Goal: Task Accomplishment & Management: Manage account settings

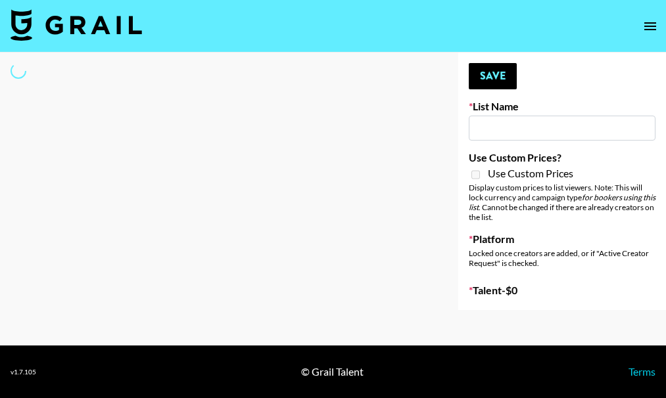
click at [318, 53] on div at bounding box center [218, 182] width 437 height 258
type input "[PERSON_NAME] Make-Up AI Assistant"
checkbox input "true"
select select "Brand"
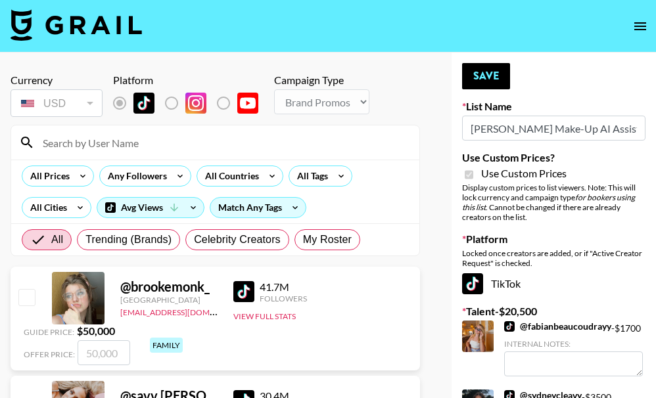
click at [128, 140] on input at bounding box center [223, 142] width 377 height 21
click at [130, 139] on input at bounding box center [223, 142] width 377 height 21
paste input "chontellesewett"
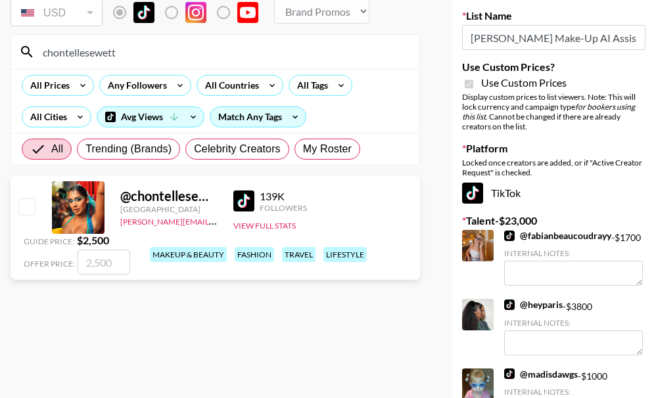
scroll to position [131, 0]
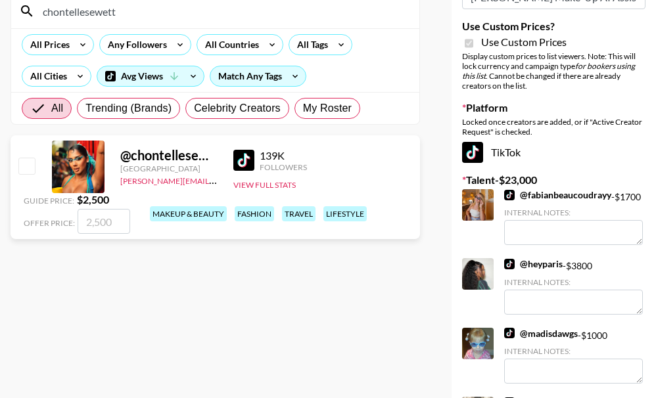
type input "chontellesewett"
click at [24, 170] on input "checkbox" at bounding box center [26, 166] width 16 height 16
checkbox input "true"
type input "2500"
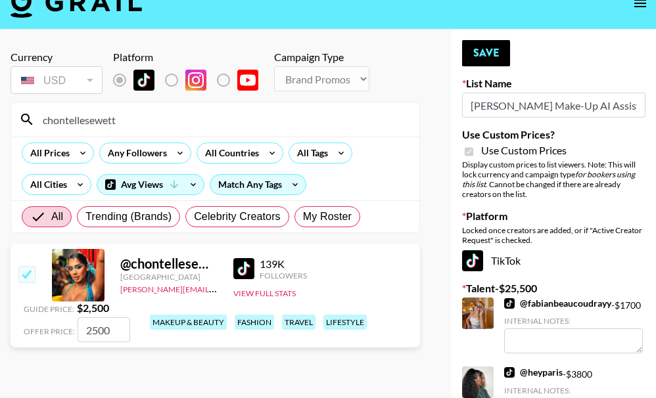
scroll to position [0, 0]
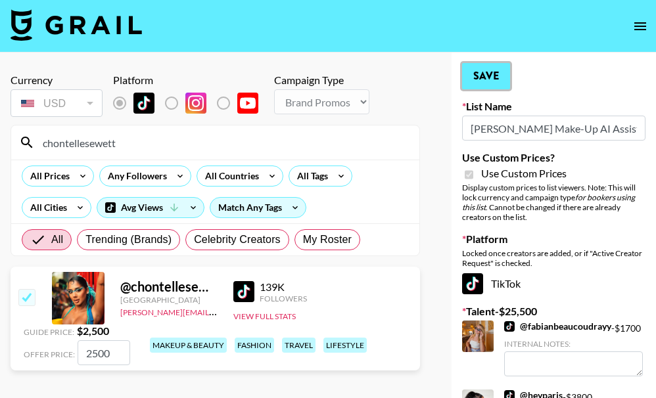
click at [494, 68] on button "Save" at bounding box center [486, 76] width 48 height 26
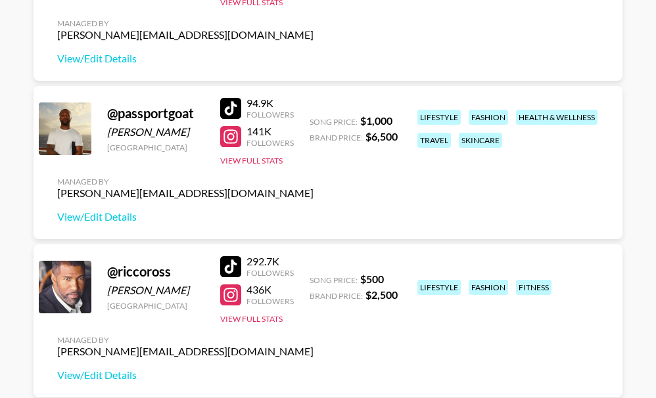
scroll to position [920, 0]
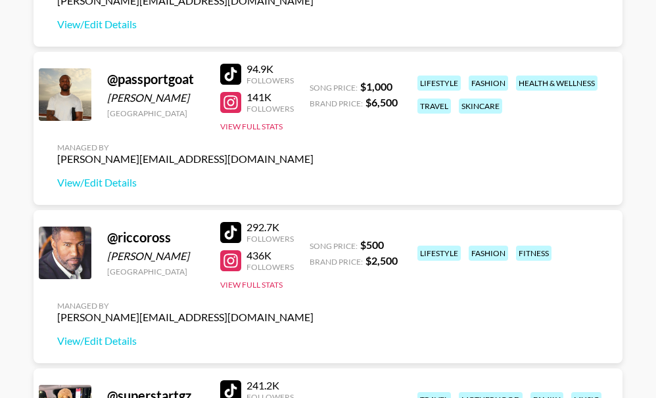
click at [236, 70] on div at bounding box center [230, 74] width 21 height 21
click at [229, 100] on div at bounding box center [230, 102] width 21 height 21
click at [233, 229] on div at bounding box center [230, 232] width 21 height 21
click at [231, 259] on div at bounding box center [230, 260] width 21 height 21
drag, startPoint x: 206, startPoint y: 164, endPoint x: 45, endPoint y: 162, distance: 161.1
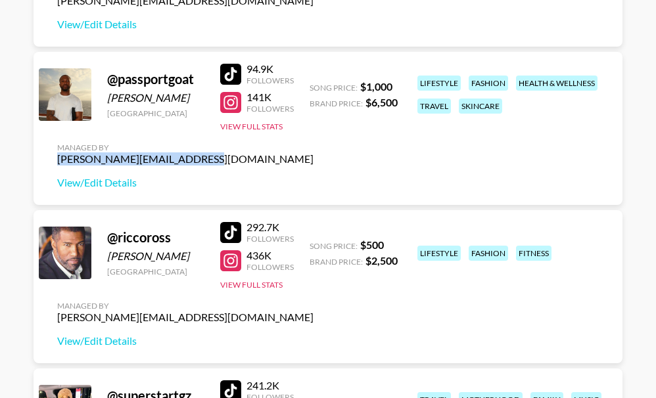
click at [45, 162] on div "@ passportgoat Harmony Obasi United States 94.9K Followers 141K Followers View …" at bounding box center [328, 128] width 589 height 153
copy div "[PERSON_NAME][EMAIL_ADDRESS][DOMAIN_NAME]"
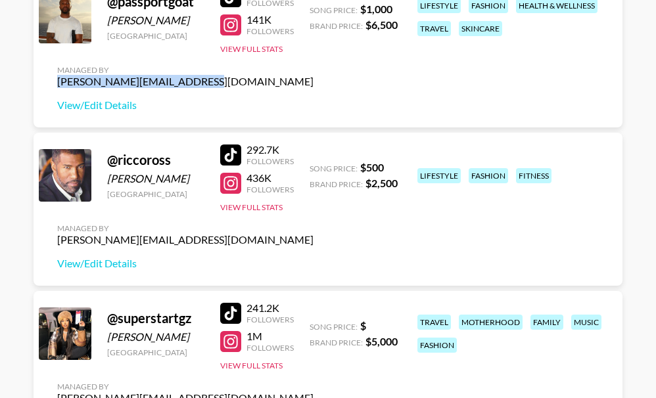
scroll to position [1133, 0]
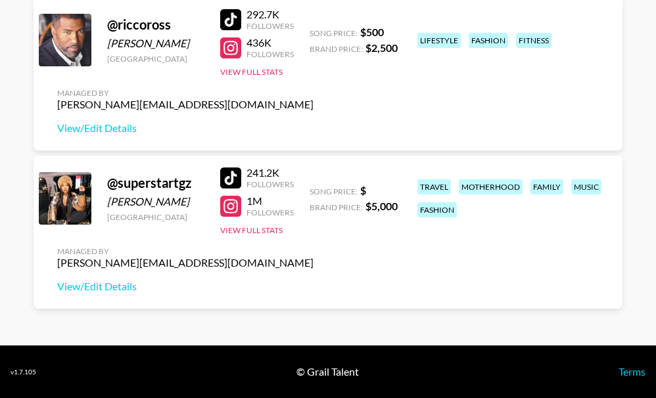
click at [231, 176] on div at bounding box center [230, 178] width 21 height 21
click at [226, 206] on div at bounding box center [230, 206] width 21 height 21
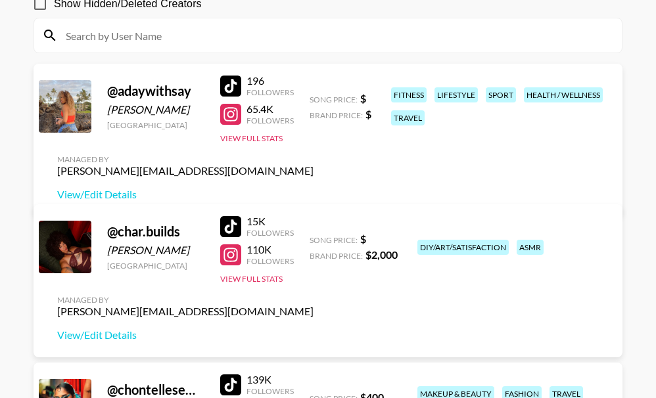
scroll to position [66, 0]
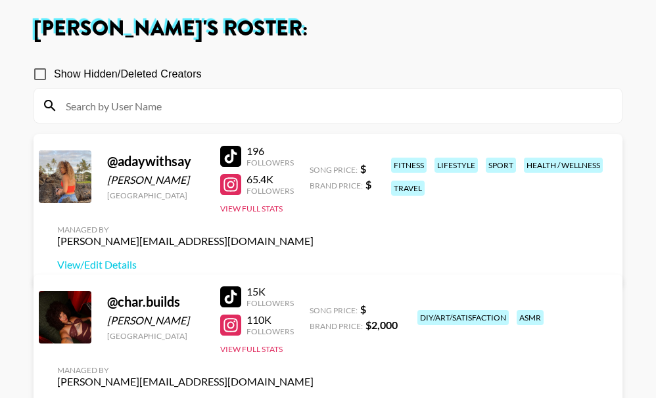
click at [231, 195] on div at bounding box center [230, 184] width 21 height 21
click at [232, 325] on div at bounding box center [230, 325] width 21 height 21
click at [238, 297] on div at bounding box center [230, 297] width 21 height 21
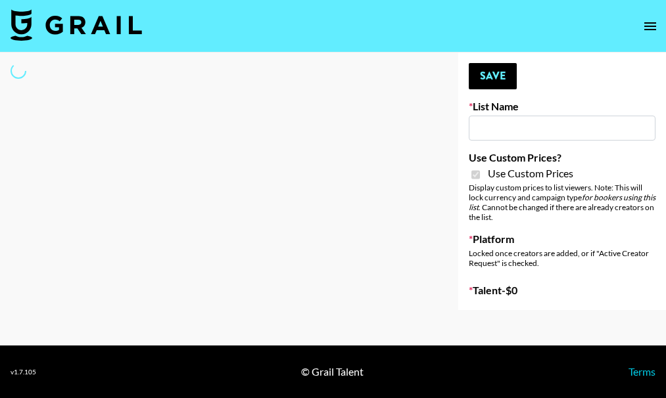
type input "[PERSON_NAME] Make-Up AI Assistant"
checkbox input "true"
select select "Brand"
type input "**Noschinko UGC**"
checkbox input "true"
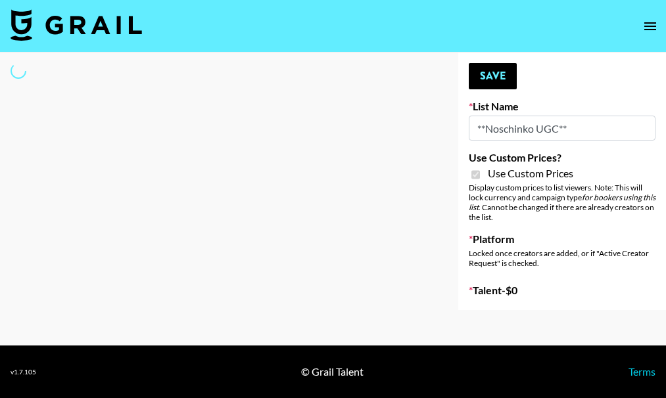
select select "Brand"
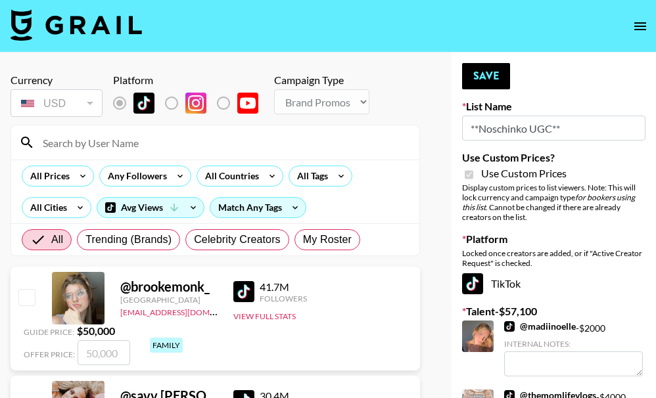
click at [141, 142] on input at bounding box center [223, 142] width 377 height 21
paste input "riccoross"
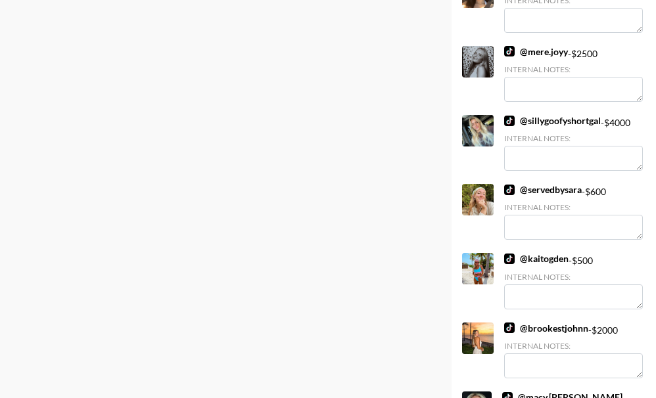
scroll to position [1329, 0]
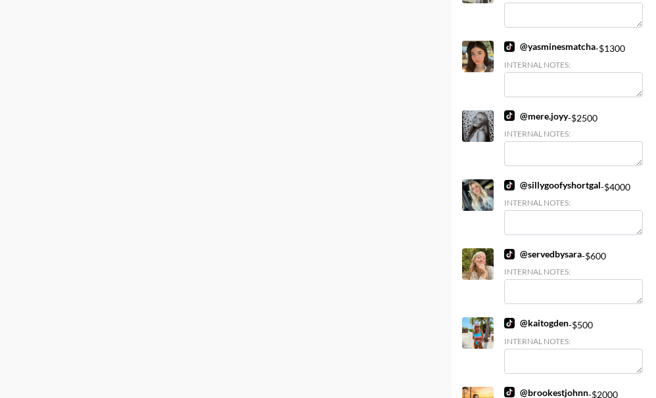
type input "riccoross"
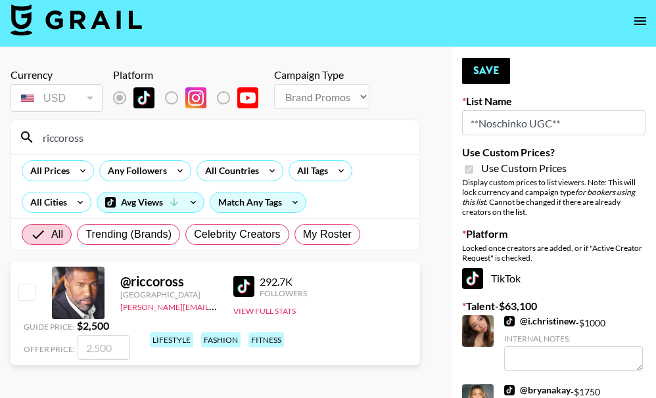
scroll to position [0, 0]
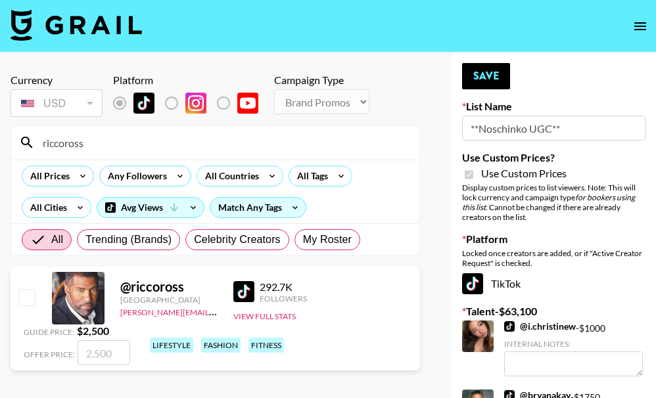
click at [26, 297] on input "checkbox" at bounding box center [26, 297] width 16 height 16
checkbox input "true"
type input "2500"
click at [486, 72] on button "Save" at bounding box center [486, 76] width 48 height 26
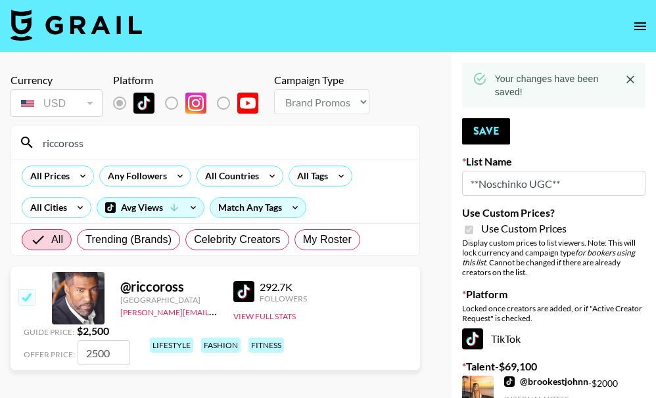
drag, startPoint x: 156, startPoint y: 143, endPoint x: 145, endPoint y: 142, distance: 11.9
click at [145, 142] on input "riccoross" at bounding box center [223, 142] width 377 height 21
drag, startPoint x: 306, startPoint y: 129, endPoint x: 66, endPoint y: 150, distance: 241.5
click at [65, 151] on div "riccoross" at bounding box center [215, 143] width 408 height 34
paste input "passportgoat"
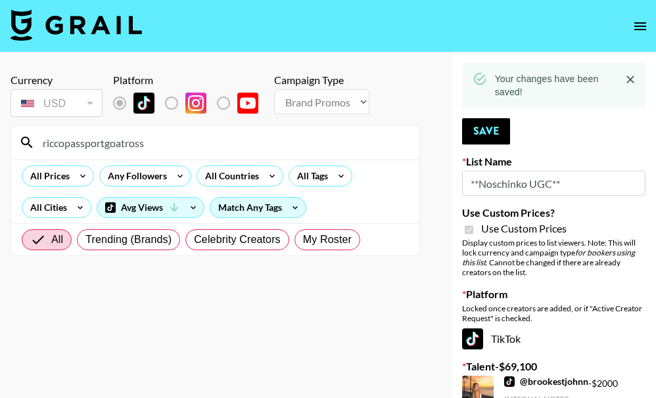
drag, startPoint x: 223, startPoint y: 143, endPoint x: 13, endPoint y: 151, distance: 209.9
click at [14, 151] on div "riccopassportgoatross" at bounding box center [215, 143] width 408 height 34
paste input "passportgoat"
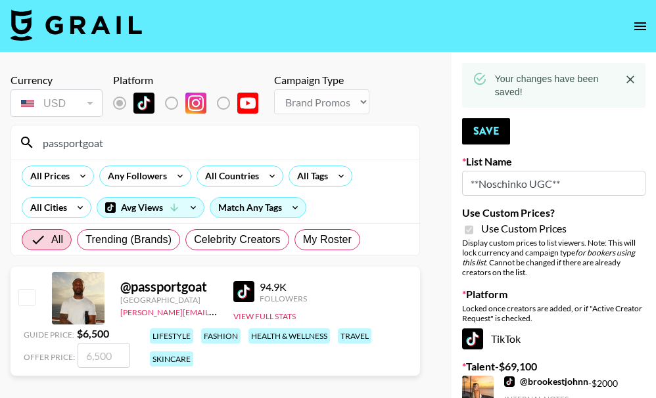
type input "passportgoat"
click at [28, 297] on input "checkbox" at bounding box center [26, 297] width 16 height 16
checkbox input "true"
type input "6500"
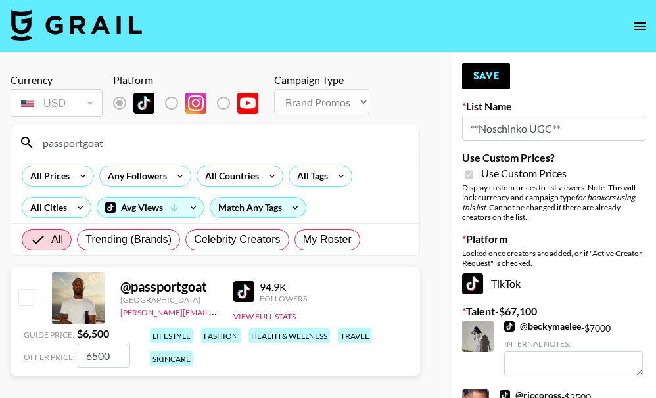
checkbox input "false"
click at [480, 68] on button "Save" at bounding box center [486, 76] width 48 height 26
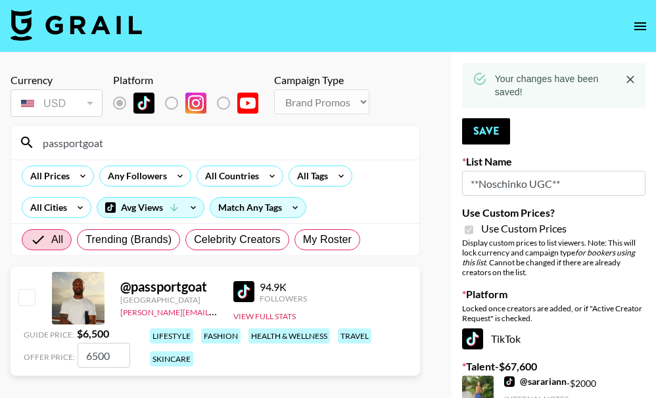
click at [156, 140] on input "passportgoat" at bounding box center [223, 142] width 377 height 21
drag, startPoint x: 181, startPoint y: 141, endPoint x: -3, endPoint y: 151, distance: 184.3
paste input "chontellesewet"
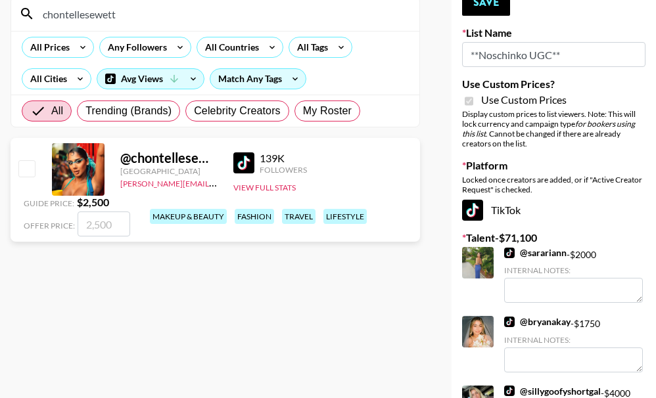
scroll to position [131, 0]
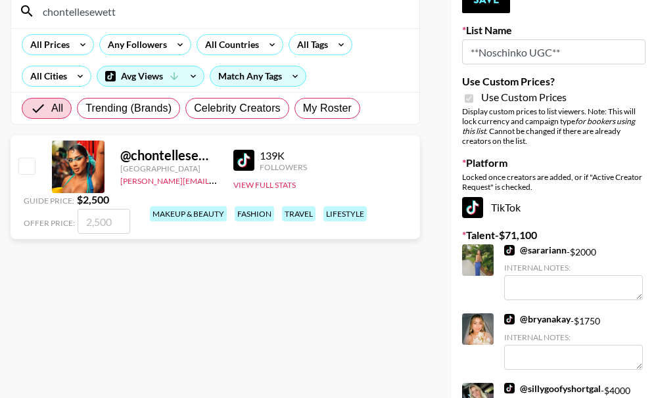
type input "chontellesewett"
click at [28, 167] on input "checkbox" at bounding box center [26, 166] width 16 height 16
checkbox input "true"
type input "2500"
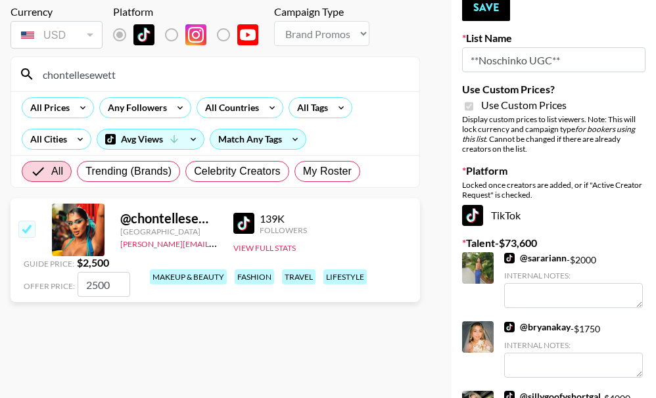
scroll to position [0, 0]
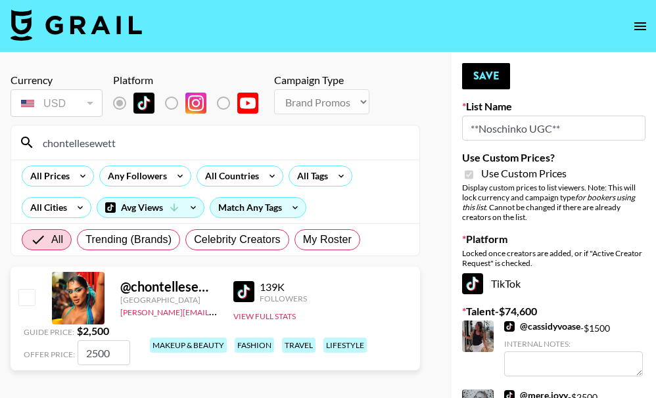
checkbox input "false"
click at [480, 73] on button "Save" at bounding box center [486, 76] width 48 height 26
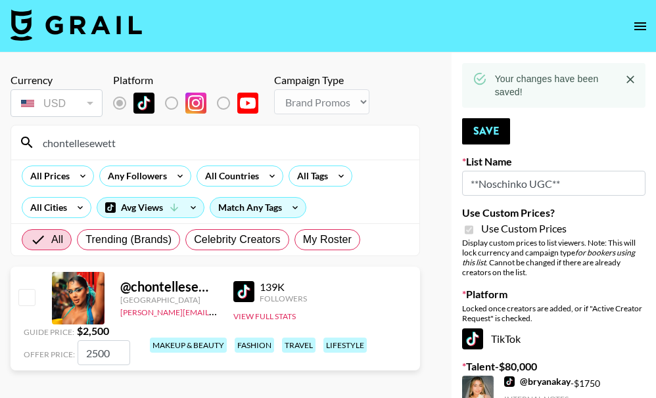
drag, startPoint x: 156, startPoint y: 139, endPoint x: 25, endPoint y: 143, distance: 130.9
click at [26, 143] on div "chontellesewett" at bounding box center [215, 143] width 408 height 34
paste input "superstartgz"
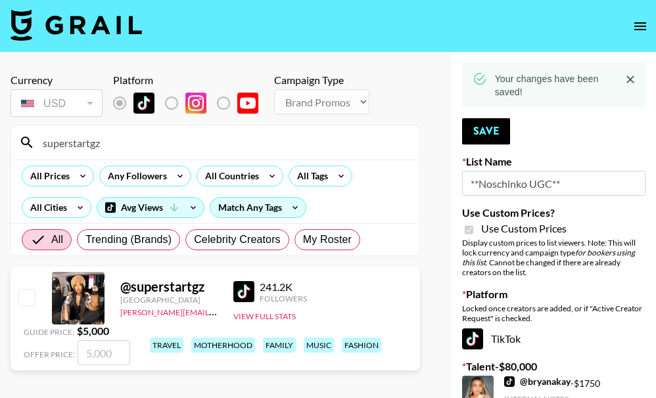
type input "superstartgz"
click at [26, 299] on input "checkbox" at bounding box center [26, 297] width 16 height 16
checkbox input "true"
type input "5000"
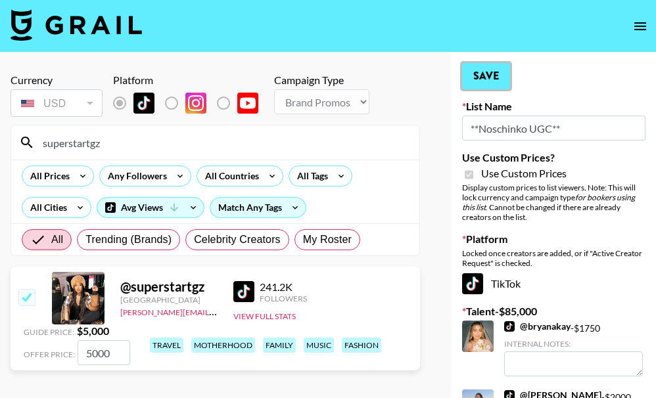
click at [474, 72] on button "Save" at bounding box center [486, 76] width 48 height 26
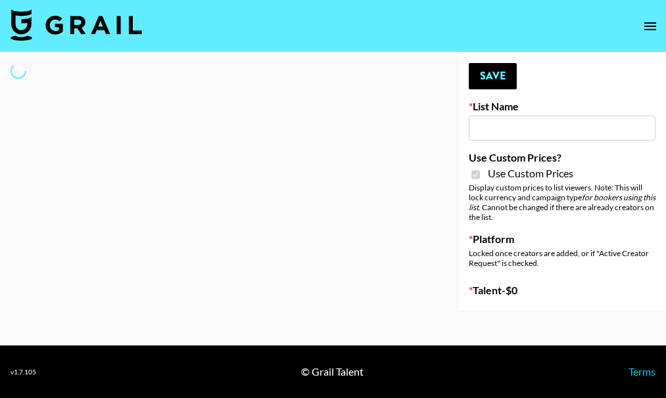
type input "Devon+Lang"
checkbox input "true"
select select "Song"
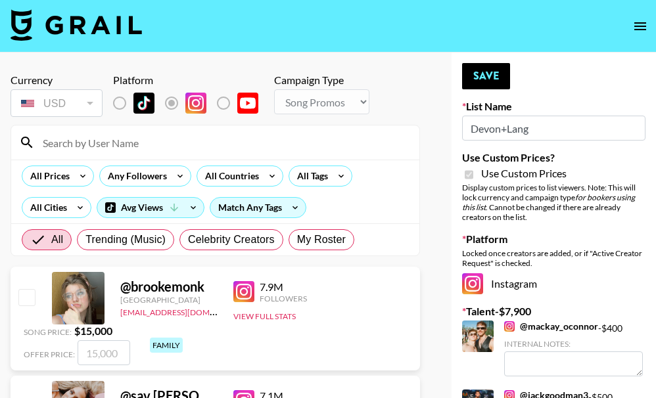
click at [108, 142] on input at bounding box center [223, 142] width 377 height 21
paste input "chontellesewett"
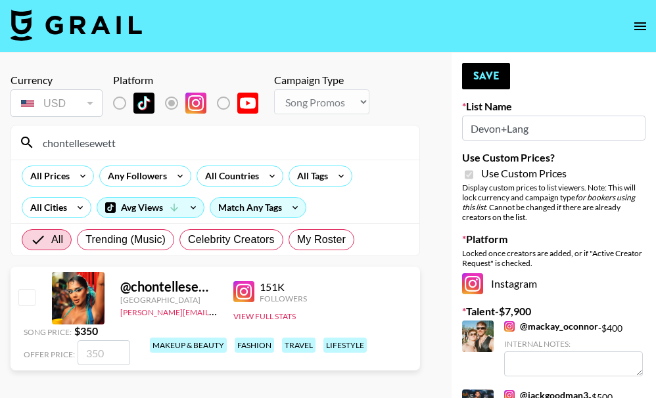
type input "chontellesewett"
drag, startPoint x: 24, startPoint y: 300, endPoint x: 101, endPoint y: 292, distance: 76.7
click at [24, 300] on input "checkbox" at bounding box center [26, 297] width 16 height 16
checkbox input "true"
type input "350"
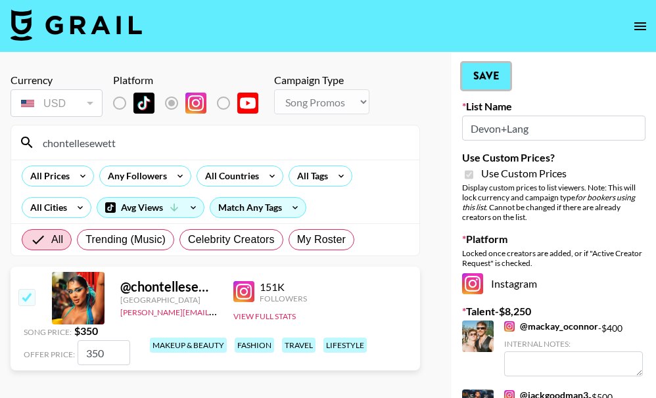
click at [474, 74] on button "Save" at bounding box center [486, 76] width 48 height 26
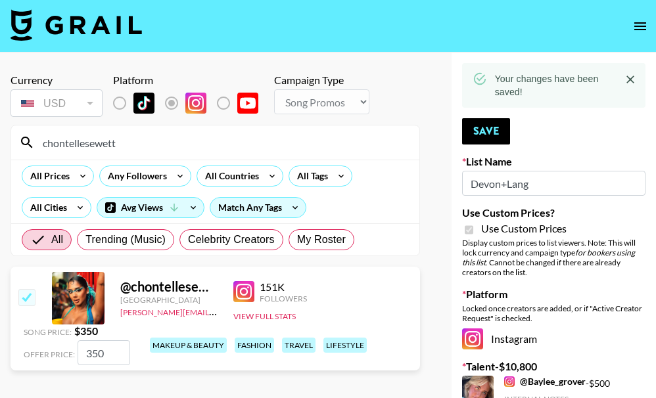
click at [144, 143] on input "chontellesewett" at bounding box center [223, 142] width 377 height 21
drag, startPoint x: 155, startPoint y: 142, endPoint x: 8, endPoint y: 147, distance: 146.7
paste input "saysayhawk_"
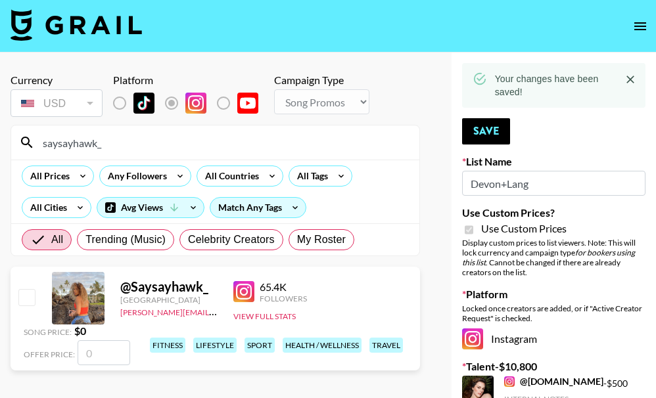
type input "saysayhawk_"
click at [27, 300] on input "checkbox" at bounding box center [26, 297] width 16 height 16
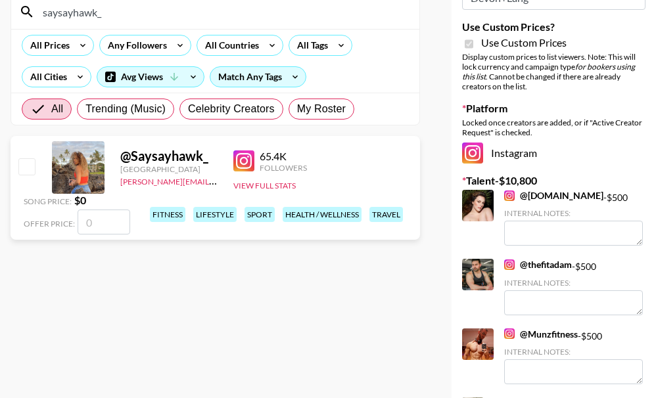
scroll to position [131, 0]
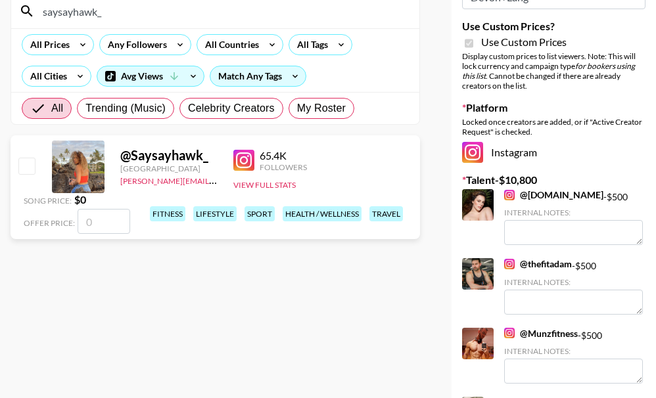
click at [30, 168] on input "checkbox" at bounding box center [26, 166] width 16 height 16
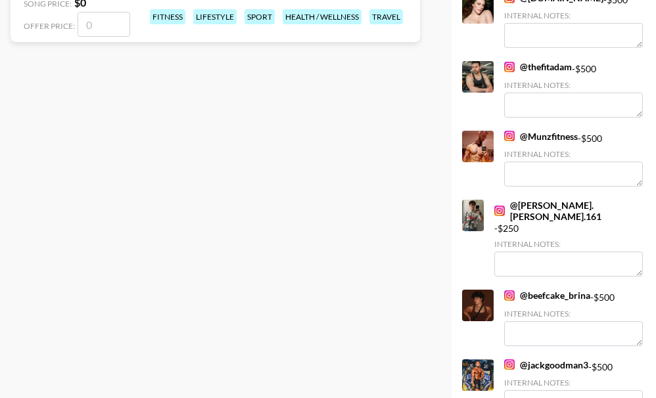
scroll to position [66, 0]
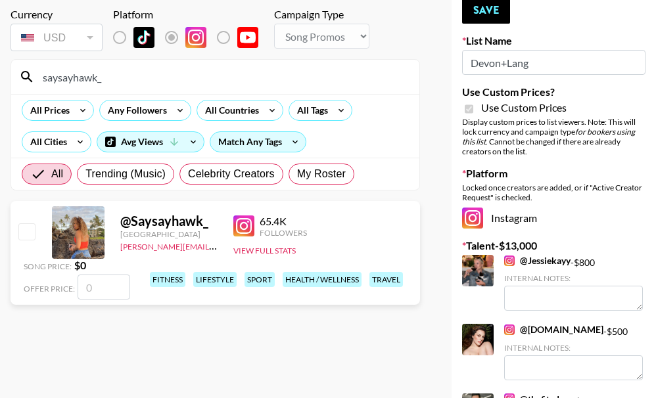
click at [31, 235] on input "checkbox" at bounding box center [26, 232] width 16 height 16
click at [32, 235] on input "checkbox" at bounding box center [26, 232] width 16 height 16
click at [99, 266] on div "Song Price: $ 0" at bounding box center [77, 265] width 107 height 13
click at [108, 280] on input "number" at bounding box center [104, 287] width 53 height 25
checkbox input "true"
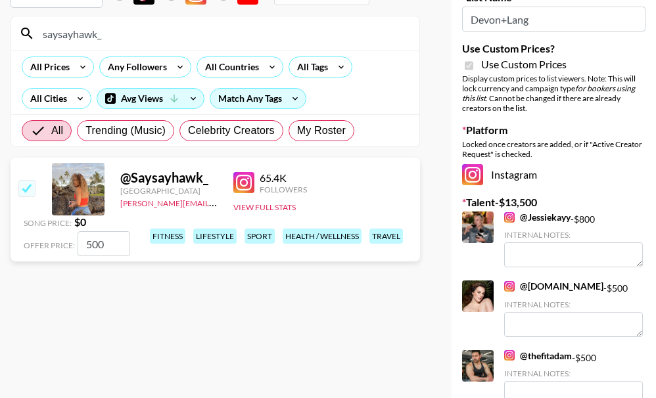
scroll to position [0, 0]
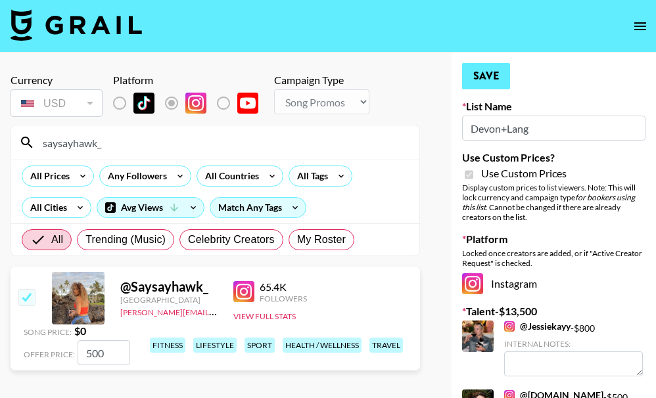
type input "500"
click at [475, 78] on button "Save" at bounding box center [486, 76] width 48 height 26
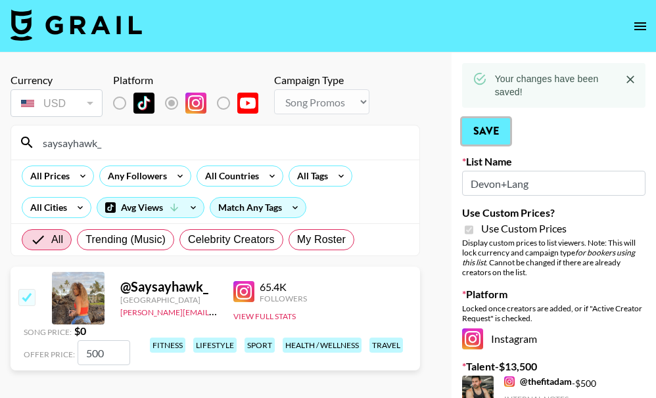
click at [473, 125] on button "Save" at bounding box center [486, 131] width 48 height 26
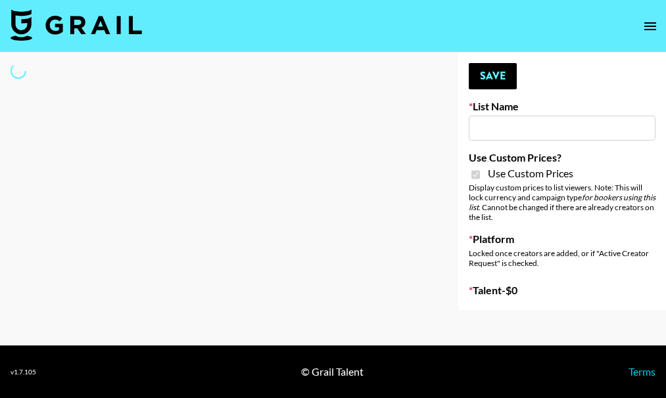
select select "Brand"
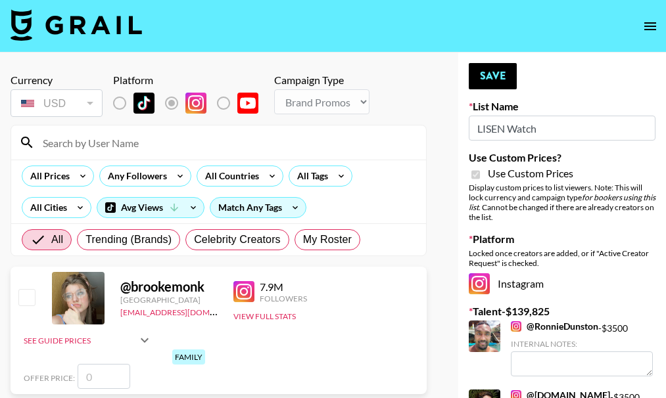
type input "LISEN Watch"
checkbox input "true"
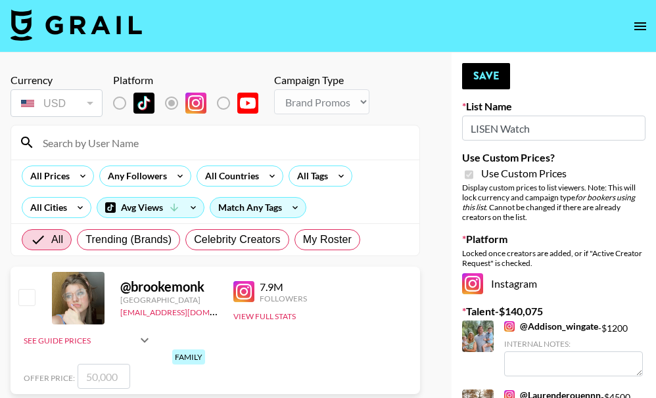
click at [132, 133] on input at bounding box center [223, 142] width 377 height 21
click at [142, 145] on input at bounding box center [223, 142] width 377 height 21
paste input "love.char"
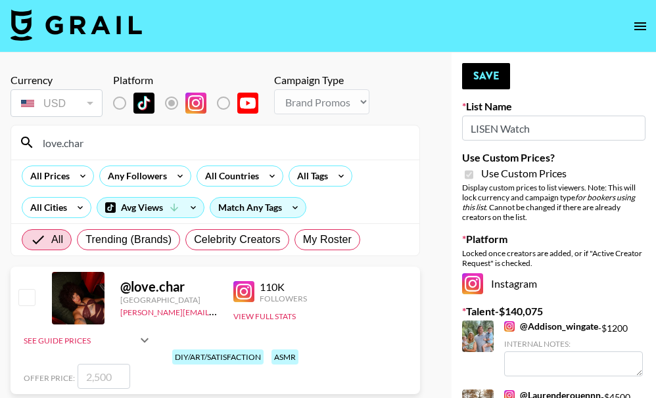
type input "love.char"
click at [28, 302] on input "checkbox" at bounding box center [26, 297] width 16 height 16
checkbox input "true"
type input "2500"
click at [487, 79] on button "Save" at bounding box center [486, 76] width 48 height 26
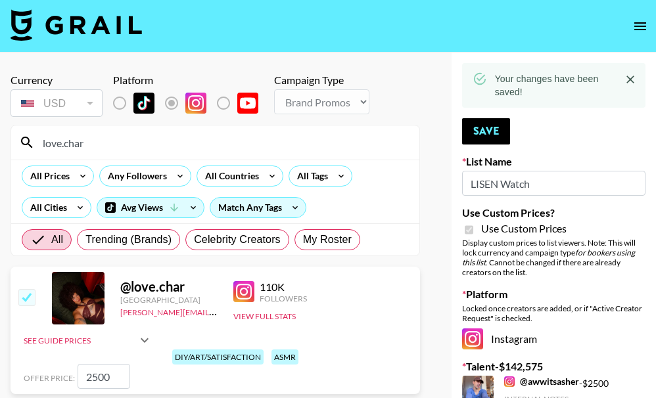
drag, startPoint x: 147, startPoint y: 139, endPoint x: 24, endPoint y: 139, distance: 122.9
click at [24, 139] on div "love.char" at bounding box center [215, 143] width 408 height 34
paste input "passportgoat"
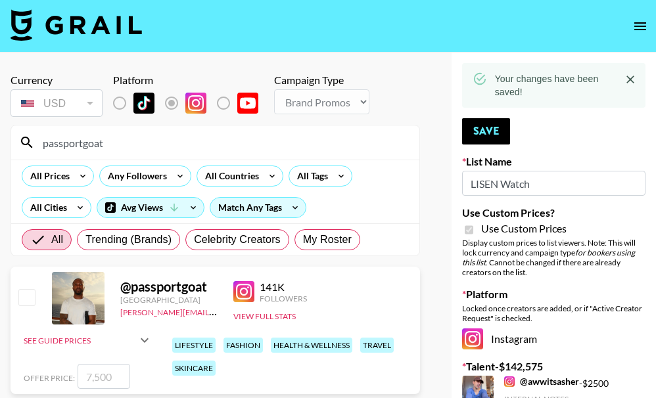
type input "passportgoat"
click at [23, 299] on input "checkbox" at bounding box center [26, 297] width 16 height 16
checkbox input "true"
type input "7500"
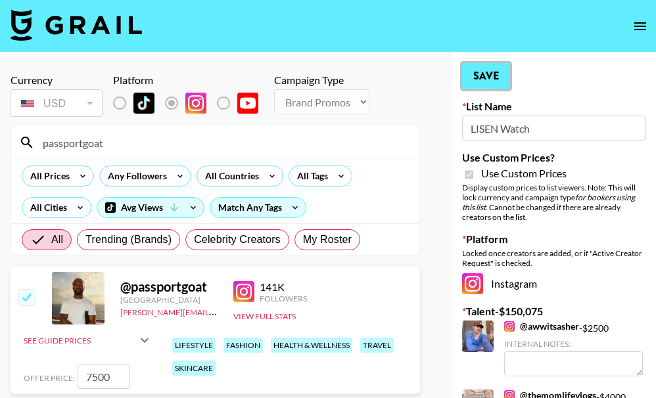
click at [467, 71] on button "Save" at bounding box center [486, 76] width 48 height 26
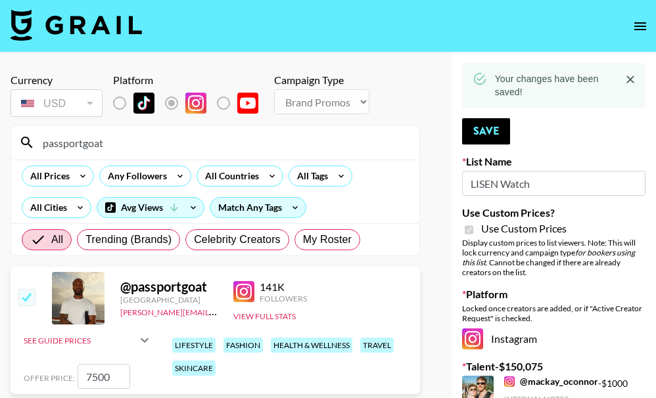
drag, startPoint x: 137, startPoint y: 147, endPoint x: 53, endPoint y: 224, distance: 114.5
click at [34, 144] on div "passportgoat" at bounding box center [215, 143] width 408 height 34
paste input "riccoross"
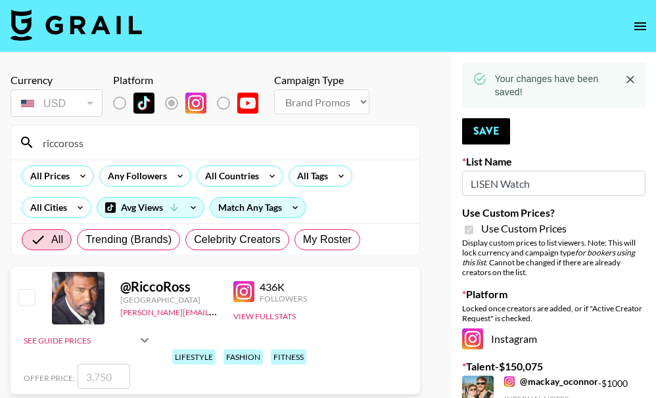
type input "riccoross"
click at [24, 298] on input "checkbox" at bounding box center [26, 297] width 16 height 16
checkbox input "true"
type input "3750"
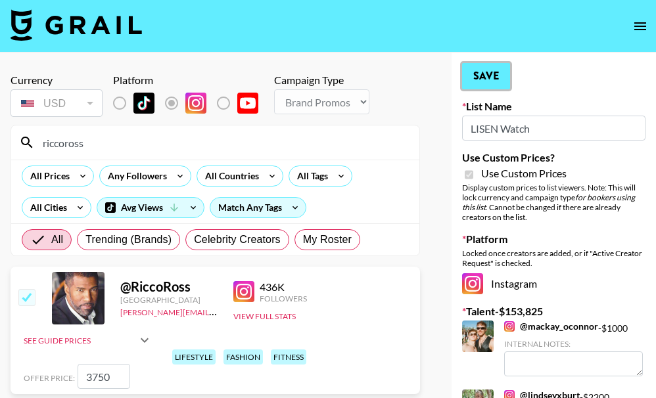
click at [470, 83] on button "Save" at bounding box center [486, 76] width 48 height 26
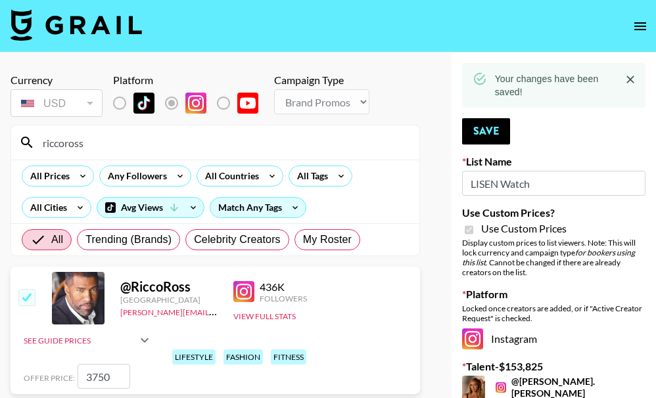
drag, startPoint x: 104, startPoint y: 148, endPoint x: 1, endPoint y: 140, distance: 102.9
paste input "superstartgz"
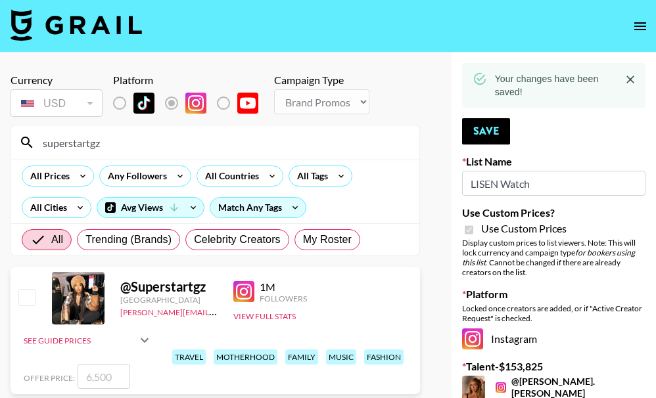
type input "superstartgz"
click at [21, 300] on input "checkbox" at bounding box center [26, 297] width 16 height 16
checkbox input "true"
type input "6500"
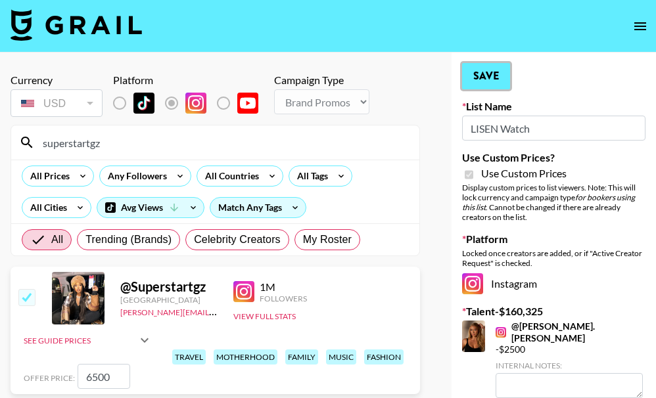
click at [494, 84] on button "Save" at bounding box center [486, 76] width 48 height 26
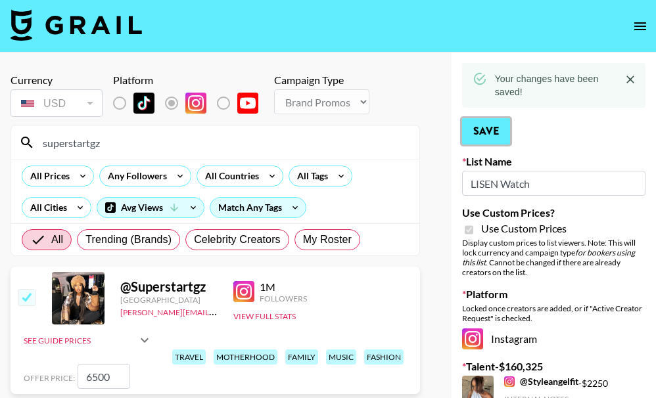
click at [490, 124] on button "Save" at bounding box center [486, 131] width 48 height 26
click at [132, 147] on input "superstartgz" at bounding box center [223, 142] width 377 height 21
drag, startPoint x: 154, startPoint y: 145, endPoint x: -3, endPoint y: 140, distance: 156.6
paste input "aysayhawk_"
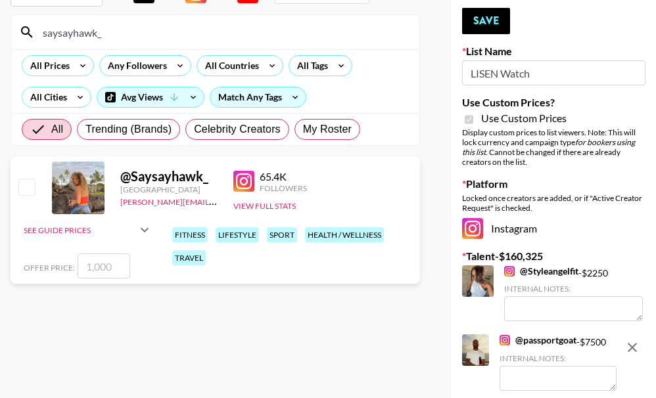
scroll to position [131, 0]
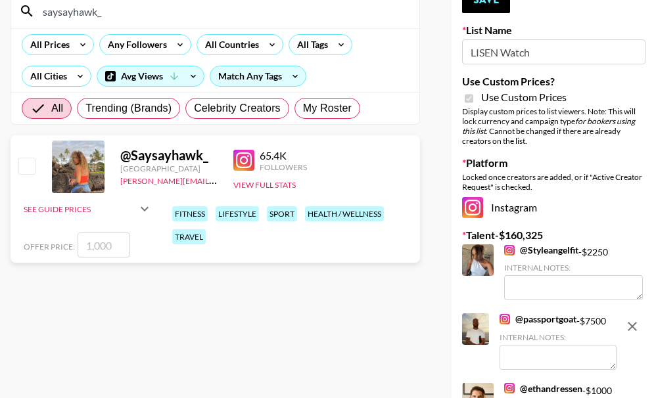
type input "saysayhawk_"
click at [105, 247] on input "number" at bounding box center [104, 245] width 53 height 25
click at [26, 167] on input "checkbox" at bounding box center [26, 166] width 16 height 16
checkbox input "true"
type input "1000"
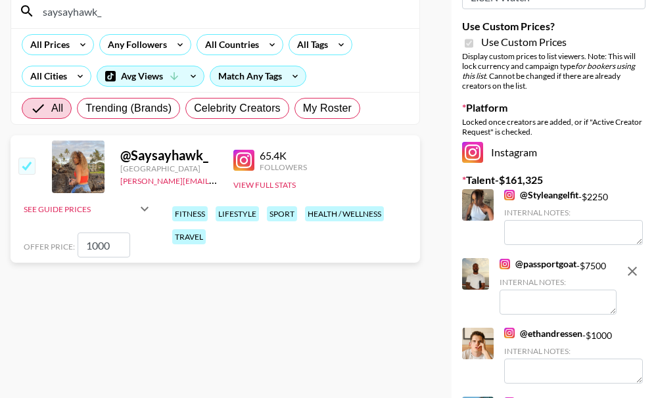
scroll to position [0, 0]
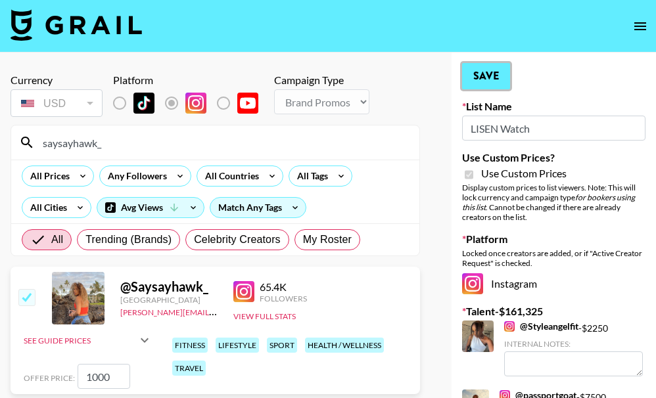
click at [475, 83] on button "Save" at bounding box center [486, 76] width 48 height 26
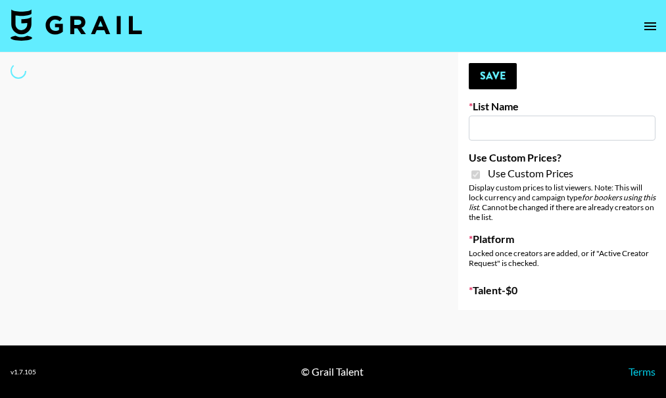
type input "Hetras"
checkbox input "true"
select select "Brand"
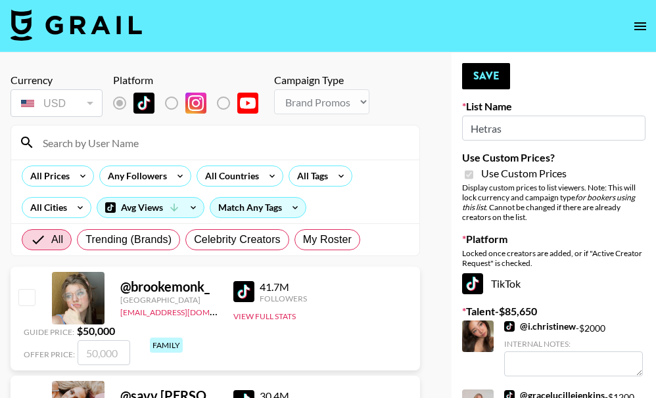
click at [172, 137] on input at bounding box center [223, 142] width 377 height 21
paste input "char.builds"
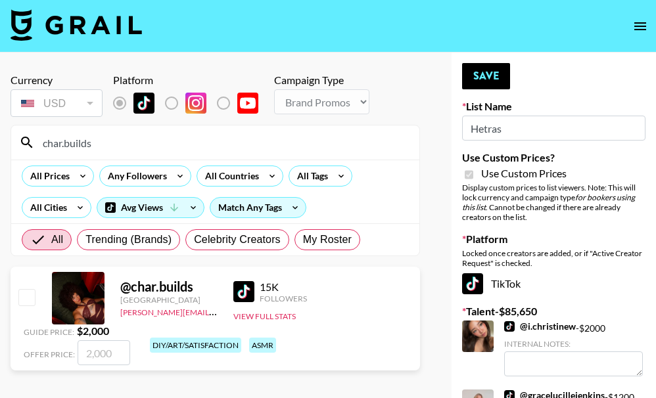
type input "char.builds"
drag, startPoint x: 30, startPoint y: 298, endPoint x: 199, endPoint y: 287, distance: 170.0
click at [29, 299] on input "checkbox" at bounding box center [26, 297] width 16 height 16
checkbox input "true"
type input "2000"
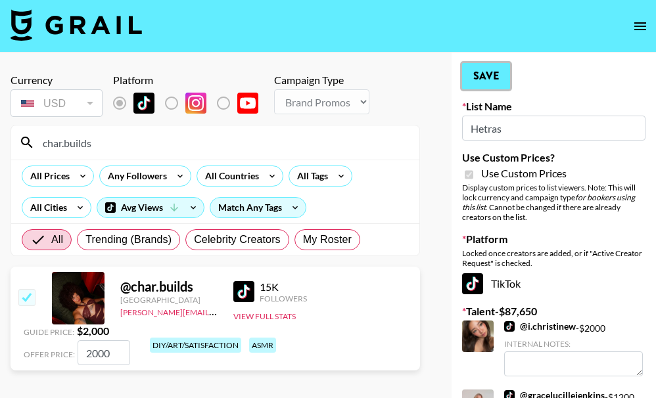
click at [489, 76] on button "Save" at bounding box center [486, 76] width 48 height 26
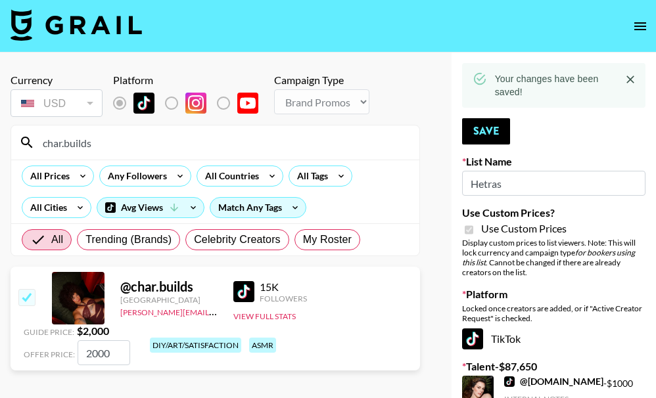
drag, startPoint x: 110, startPoint y: 154, endPoint x: 10, endPoint y: 147, distance: 100.8
drag, startPoint x: 110, startPoint y: 142, endPoint x: 7, endPoint y: 141, distance: 103.2
paste input "[URL][DOMAIN_NAME]"
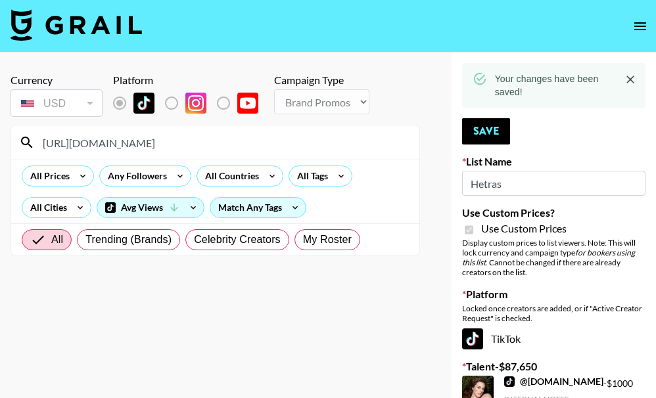
drag, startPoint x: 260, startPoint y: 145, endPoint x: 5, endPoint y: 126, distance: 255.8
paste input
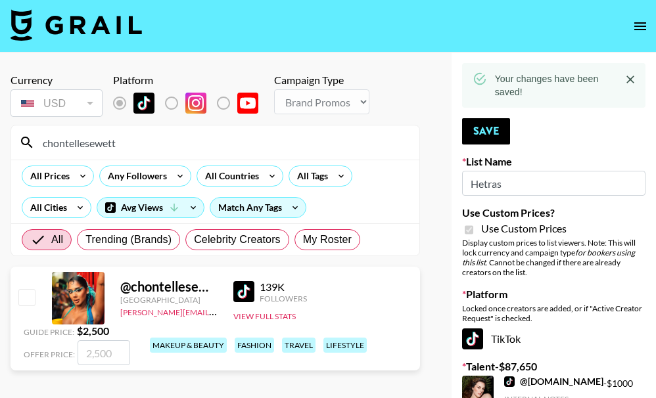
type input "chontellesewett"
click at [26, 295] on input "checkbox" at bounding box center [26, 297] width 16 height 16
checkbox input "true"
type input "2500"
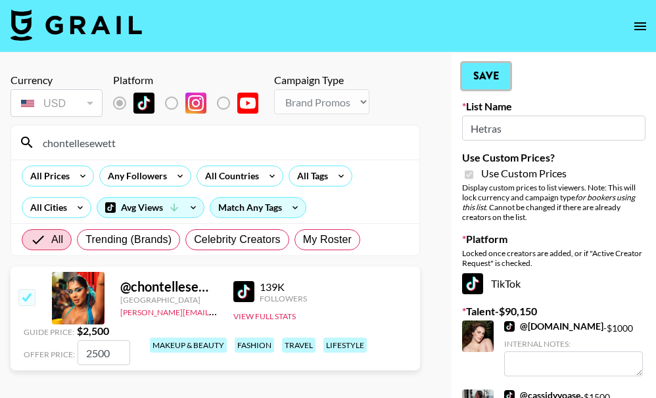
click at [489, 72] on button "Save" at bounding box center [486, 76] width 48 height 26
